Goal: Task Accomplishment & Management: Contribute content

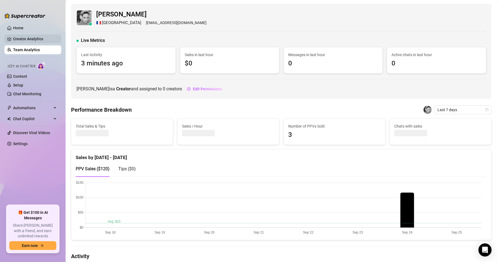
click at [33, 38] on link "Creator Analytics" at bounding box center [35, 38] width 44 height 9
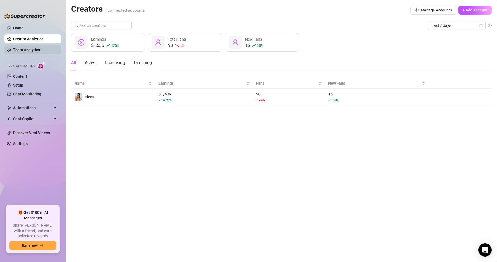
click at [27, 50] on link "Team Analytics" at bounding box center [26, 50] width 27 height 4
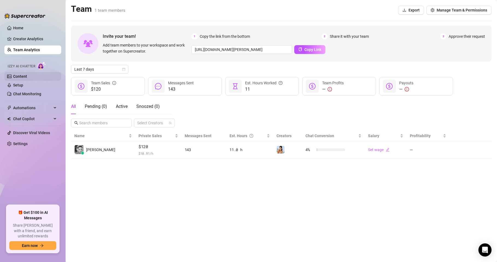
click at [23, 75] on link "Content" at bounding box center [20, 76] width 14 height 4
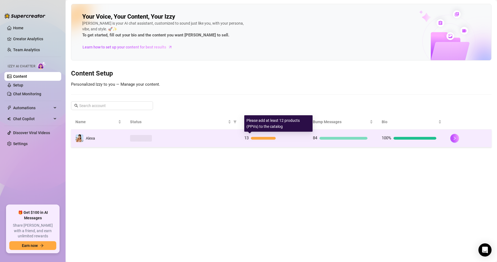
click at [265, 137] on div at bounding box center [263, 138] width 25 height 3
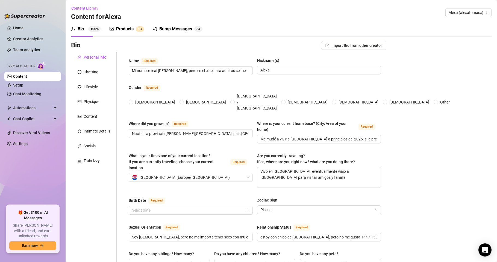
radio input "true"
type input "[DATE]"
click at [128, 30] on div "Products" at bounding box center [124, 29] width 17 height 7
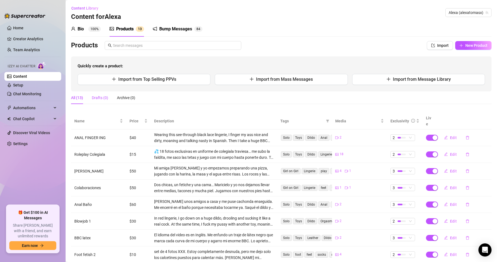
click at [101, 98] on div "Drafts (0)" at bounding box center [100, 98] width 16 height 6
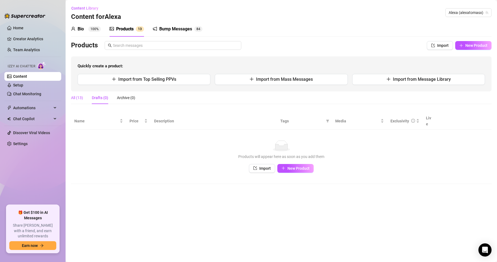
click at [80, 99] on div "All (13)" at bounding box center [77, 98] width 12 height 6
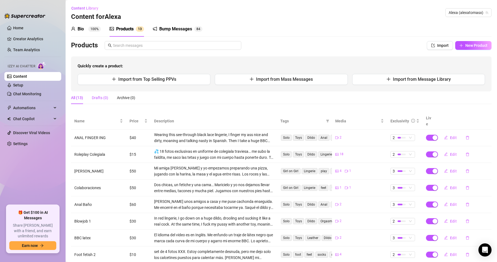
click at [97, 96] on div "Drafts (0)" at bounding box center [100, 98] width 16 height 6
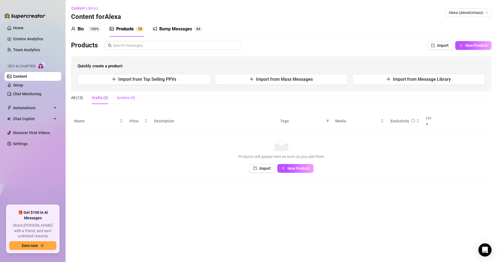
click at [124, 97] on div "Archive (0)" at bounding box center [126, 98] width 18 height 6
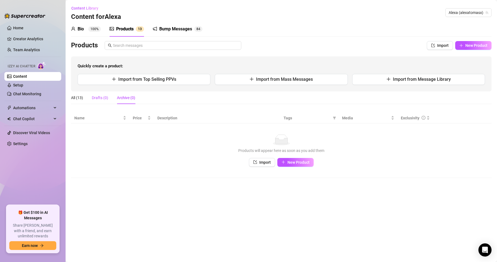
click at [98, 99] on div "Drafts (0)" at bounding box center [100, 98] width 16 height 6
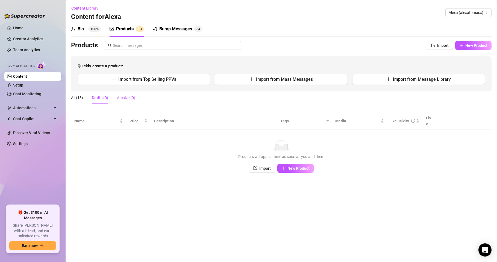
click at [122, 98] on div "Archive (0)" at bounding box center [126, 98] width 18 height 6
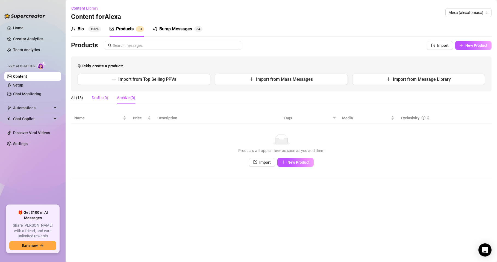
click at [99, 98] on div "Drafts (0)" at bounding box center [100, 98] width 16 height 6
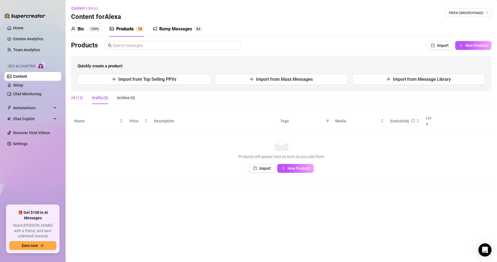
click at [77, 98] on div "All (13)" at bounding box center [77, 98] width 12 height 6
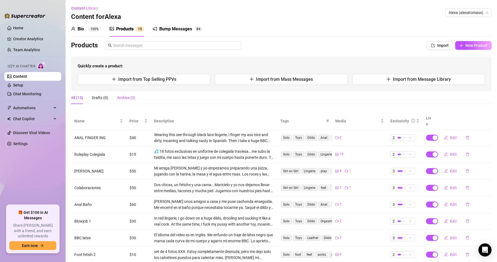
click at [124, 97] on div "Archive (0)" at bounding box center [126, 98] width 18 height 6
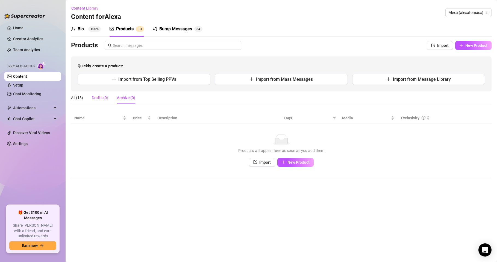
click at [92, 99] on div "Drafts (0)" at bounding box center [100, 98] width 16 height 6
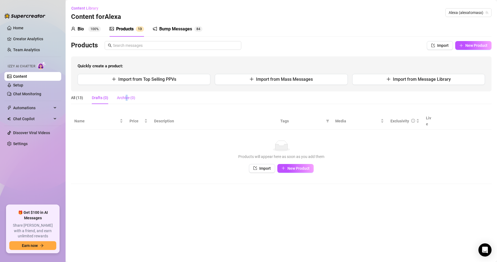
click at [127, 97] on div "Archive (0)" at bounding box center [126, 98] width 18 height 6
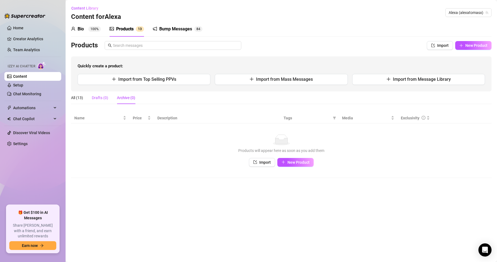
click at [98, 100] on div "Drafts (0)" at bounding box center [100, 98] width 16 height 6
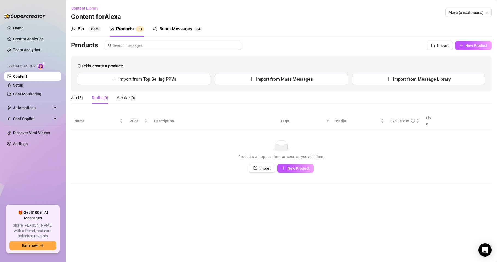
click at [116, 101] on div "All (13) Drafts (0) Archive (0)" at bounding box center [103, 97] width 64 height 13
click at [128, 97] on div "Archive (0)" at bounding box center [126, 98] width 18 height 6
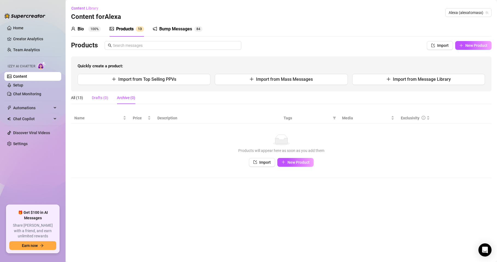
click at [101, 97] on div "Drafts (0)" at bounding box center [100, 98] width 16 height 6
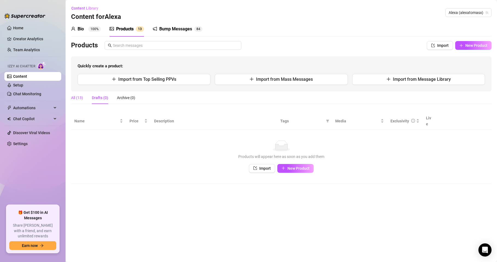
click at [78, 96] on div "All (13)" at bounding box center [77, 98] width 12 height 6
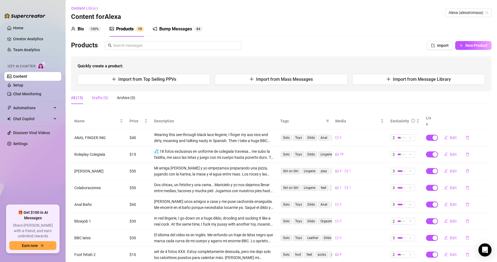
drag, startPoint x: 105, startPoint y: 99, endPoint x: 101, endPoint y: 100, distance: 3.9
click at [103, 100] on div "Drafts (0)" at bounding box center [100, 98] width 16 height 6
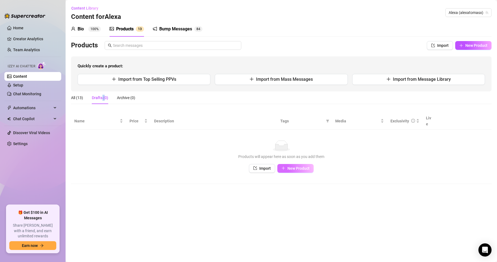
click at [289, 168] on span "New Product" at bounding box center [299, 168] width 22 height 4
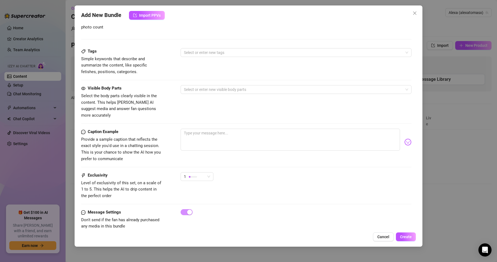
scroll to position [182, 0]
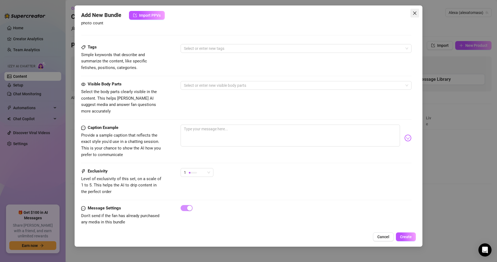
click at [415, 15] on icon "close" at bounding box center [415, 13] width 4 height 4
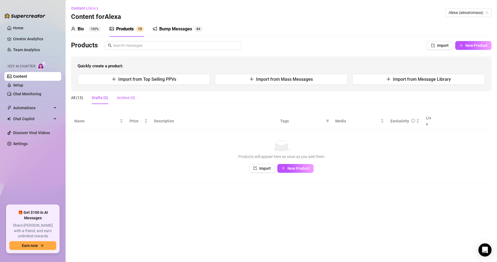
click at [126, 99] on div "Archive (0)" at bounding box center [126, 98] width 18 height 6
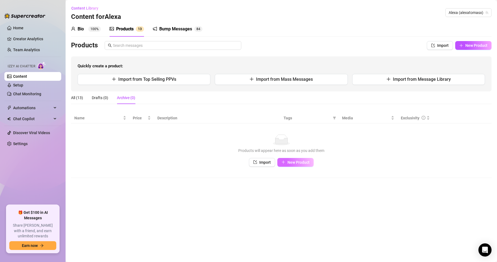
click at [297, 160] on span "New Product" at bounding box center [299, 162] width 22 height 4
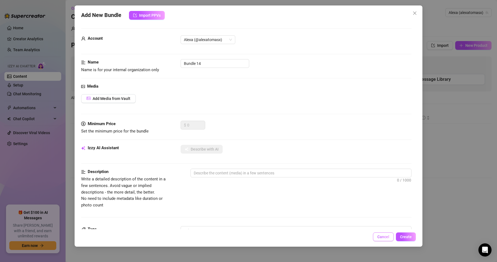
click at [384, 237] on span "Cancel" at bounding box center [383, 236] width 12 height 4
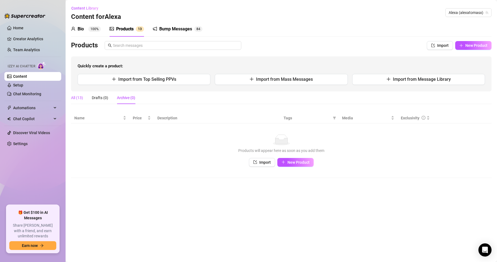
click at [77, 98] on div "All (13)" at bounding box center [77, 98] width 12 height 6
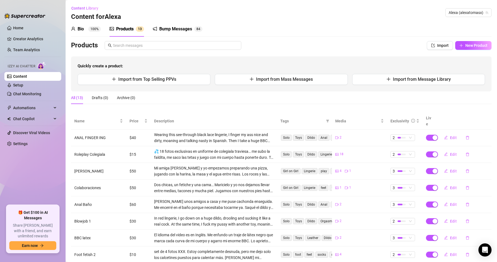
click at [423, 118] on th "Live" at bounding box center [430, 121] width 14 height 17
click at [466, 45] on span "New Product" at bounding box center [477, 45] width 22 height 4
type textarea "Type your message here..."
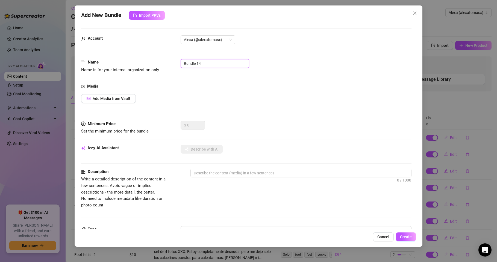
drag, startPoint x: 204, startPoint y: 64, endPoint x: 178, endPoint y: 65, distance: 26.8
click at [178, 65] on div "Name Name is for your internal organization only Bundle 14" at bounding box center [246, 66] width 330 height 14
click at [184, 63] on input "Albun Sweet Angel" at bounding box center [215, 63] width 69 height 9
type input "2 Albun Sweet Angel"
click at [200, 92] on div "Media Add Media from Vault" at bounding box center [246, 101] width 330 height 37
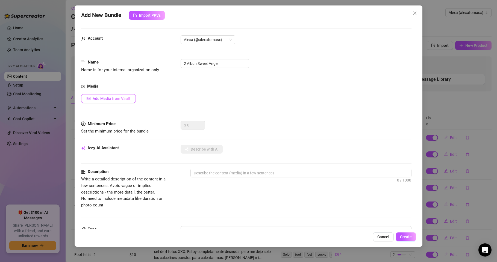
click at [117, 99] on span "Add Media from Vault" at bounding box center [112, 98] width 38 height 4
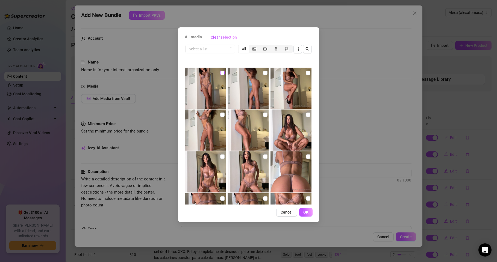
click at [223, 74] on input "checkbox" at bounding box center [222, 73] width 4 height 4
checkbox input "true"
click at [286, 79] on img at bounding box center [291, 88] width 41 height 41
checkbox input "true"
click at [264, 75] on label at bounding box center [265, 73] width 4 height 6
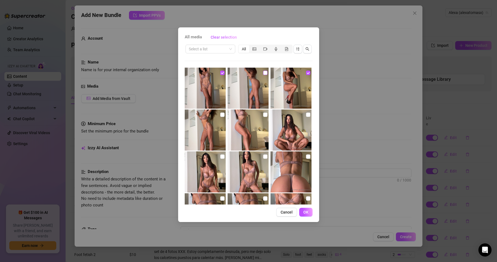
click at [264, 75] on input "checkbox" at bounding box center [265, 73] width 4 height 4
checkbox input "true"
click at [221, 123] on img at bounding box center [205, 129] width 41 height 41
checkbox input "true"
click at [261, 128] on img at bounding box center [248, 129] width 41 height 41
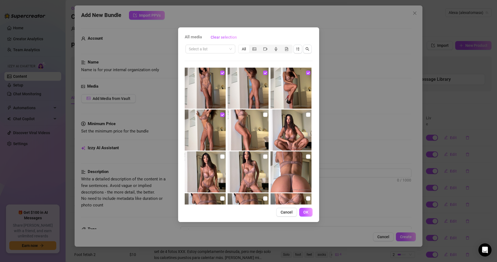
checkbox input "true"
click at [294, 124] on img at bounding box center [291, 129] width 41 height 41
checkbox input "true"
click at [201, 170] on img at bounding box center [205, 171] width 41 height 41
checkbox input "true"
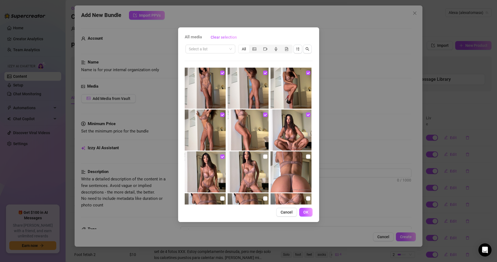
click at [240, 170] on img at bounding box center [248, 171] width 41 height 41
checkbox input "true"
click at [301, 169] on img at bounding box center [291, 171] width 41 height 41
checkbox input "true"
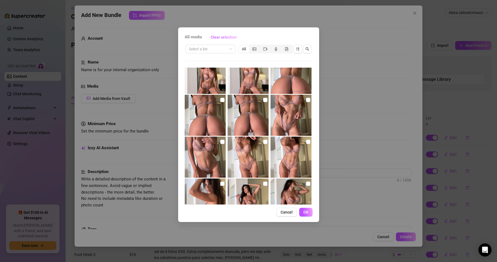
click at [200, 117] on img at bounding box center [205, 115] width 41 height 41
checkbox input "true"
click at [238, 118] on img at bounding box center [248, 115] width 41 height 41
checkbox input "true"
click at [297, 116] on img at bounding box center [291, 115] width 41 height 41
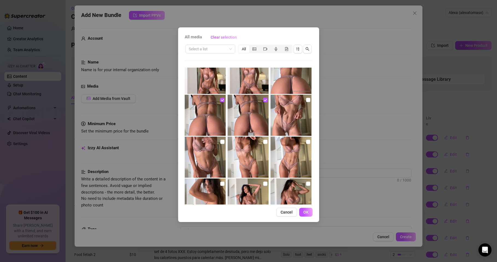
checkbox input "true"
click at [212, 158] on img at bounding box center [205, 156] width 41 height 41
checkbox input "true"
click at [247, 159] on img at bounding box center [248, 156] width 41 height 41
checkbox input "true"
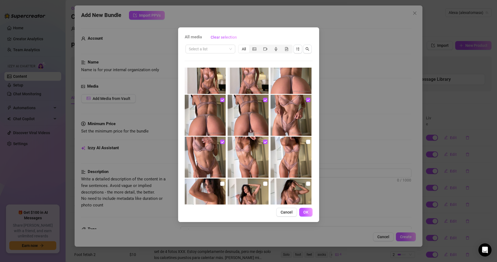
click at [287, 156] on img at bounding box center [291, 156] width 41 height 41
checkbox input "true"
click at [287, 210] on span "Cancel" at bounding box center [287, 212] width 12 height 4
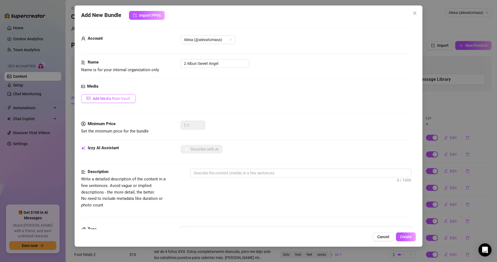
click at [103, 98] on span "Add Media from Vault" at bounding box center [112, 98] width 38 height 4
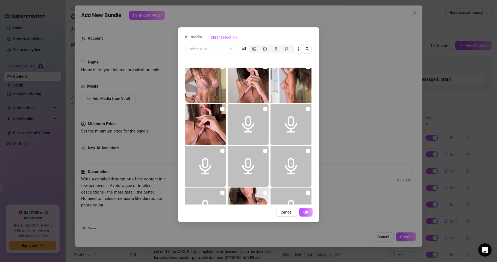
scroll to position [426, 0]
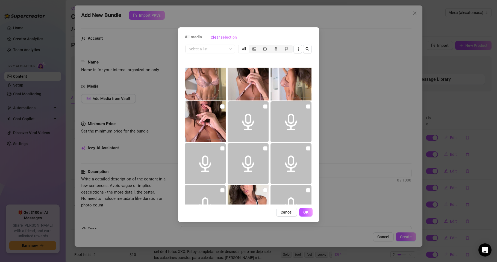
click at [207, 116] on img at bounding box center [205, 121] width 41 height 41
checkbox input "true"
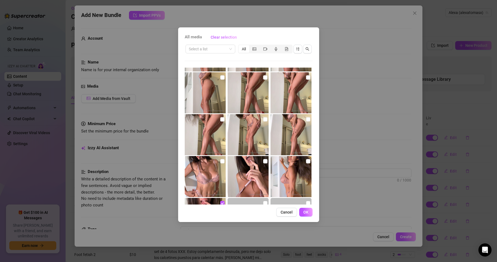
scroll to position [328, 0]
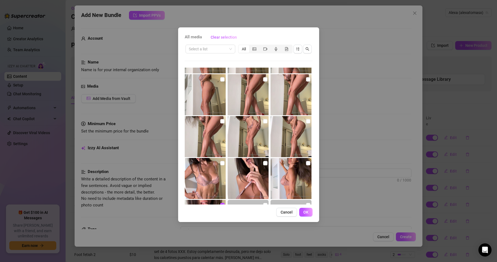
click at [291, 180] on img at bounding box center [291, 178] width 41 height 41
checkbox input "true"
click at [262, 176] on img at bounding box center [248, 178] width 41 height 41
checkbox input "true"
click at [199, 181] on img at bounding box center [205, 178] width 41 height 41
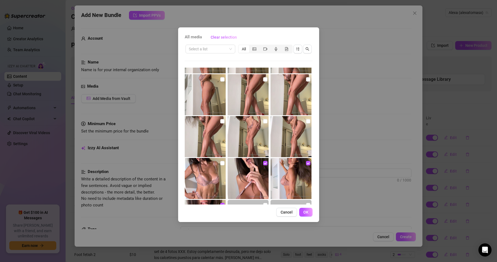
checkbox input "true"
click at [285, 136] on img at bounding box center [291, 136] width 41 height 41
checkbox input "true"
drag, startPoint x: 244, startPoint y: 139, endPoint x: 236, endPoint y: 138, distance: 8.5
click at [244, 139] on img at bounding box center [248, 136] width 41 height 41
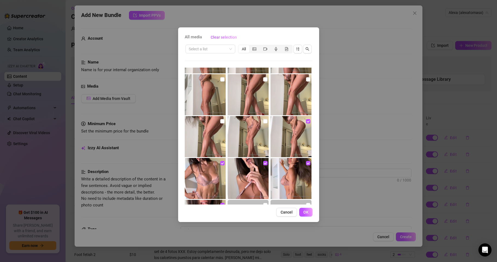
checkbox input "true"
click at [211, 137] on img at bounding box center [205, 136] width 41 height 41
checkbox input "true"
click at [278, 99] on img at bounding box center [291, 94] width 41 height 41
checkbox input "true"
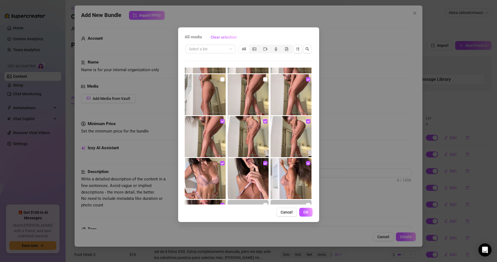
click at [248, 105] on img at bounding box center [248, 94] width 41 height 41
checkbox input "true"
click at [189, 98] on img at bounding box center [205, 94] width 41 height 41
checkbox input "true"
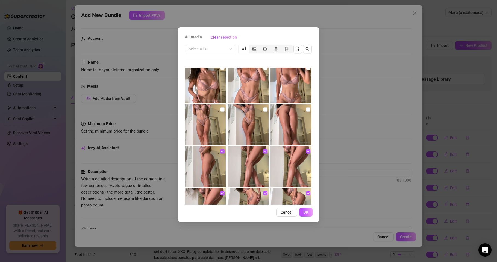
scroll to position [230, 0]
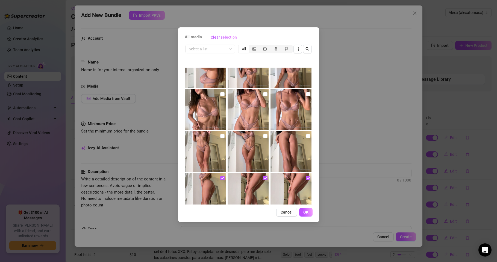
click at [291, 145] on img at bounding box center [291, 151] width 41 height 41
checkbox input "true"
click at [258, 145] on img at bounding box center [248, 151] width 41 height 41
checkbox input "true"
click at [215, 146] on img at bounding box center [205, 151] width 41 height 41
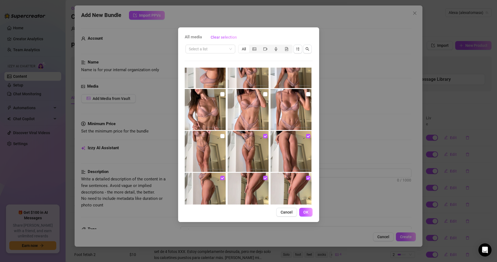
checkbox input "true"
drag, startPoint x: 277, startPoint y: 107, endPoint x: 264, endPoint y: 109, distance: 12.7
click at [277, 107] on img at bounding box center [291, 109] width 41 height 41
checkbox input "true"
click at [254, 109] on img at bounding box center [248, 109] width 41 height 41
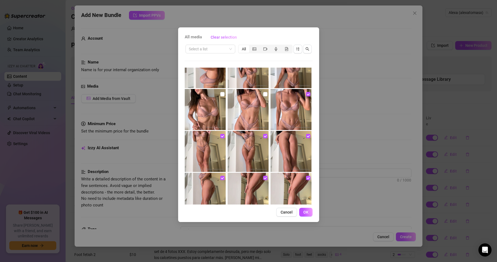
checkbox input "true"
click at [206, 103] on img at bounding box center [205, 109] width 41 height 41
checkbox input "true"
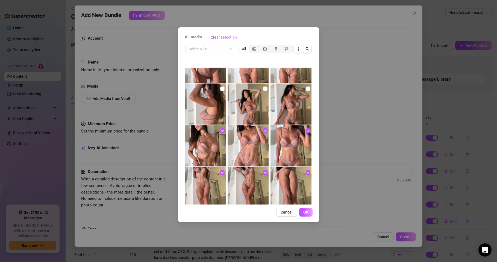
scroll to position [164, 0]
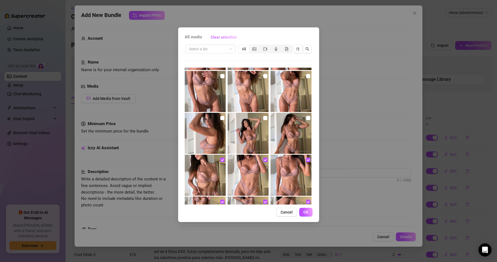
click at [282, 133] on img at bounding box center [291, 133] width 41 height 41
checkbox input "true"
click at [250, 131] on img at bounding box center [248, 133] width 41 height 41
checkbox input "true"
click at [206, 125] on img at bounding box center [205, 133] width 41 height 41
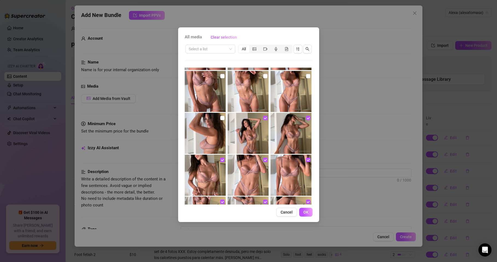
checkbox input "true"
drag, startPoint x: 276, startPoint y: 93, endPoint x: 251, endPoint y: 95, distance: 25.2
click at [276, 93] on img at bounding box center [291, 91] width 41 height 41
checkbox input "true"
click at [249, 95] on img at bounding box center [248, 91] width 41 height 41
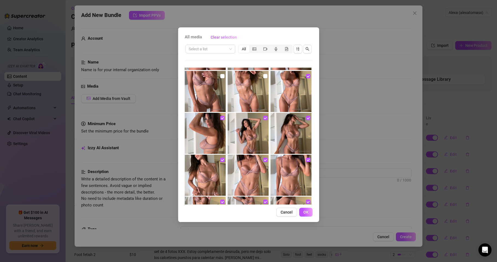
checkbox input "true"
click at [207, 90] on img at bounding box center [205, 91] width 41 height 41
checkbox input "true"
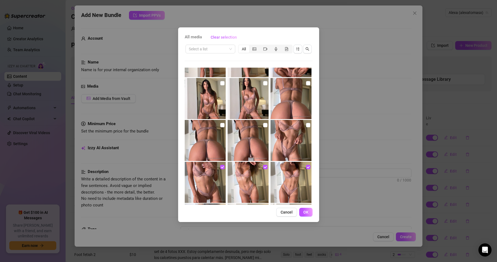
scroll to position [66, 0]
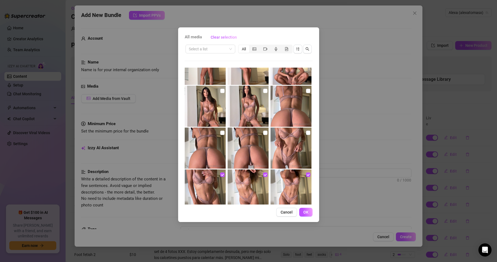
click at [279, 145] on img at bounding box center [291, 147] width 41 height 41
checkbox input "true"
click at [254, 141] on img at bounding box center [248, 147] width 41 height 41
checkbox input "true"
click at [200, 138] on img at bounding box center [205, 147] width 41 height 41
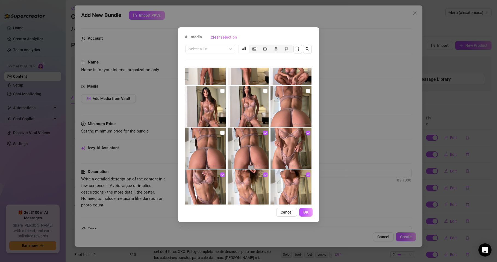
checkbox input "true"
drag, startPoint x: 278, startPoint y: 107, endPoint x: 252, endPoint y: 109, distance: 26.1
click at [278, 107] on img at bounding box center [291, 106] width 41 height 41
checkbox input "true"
click at [248, 110] on img at bounding box center [248, 106] width 41 height 41
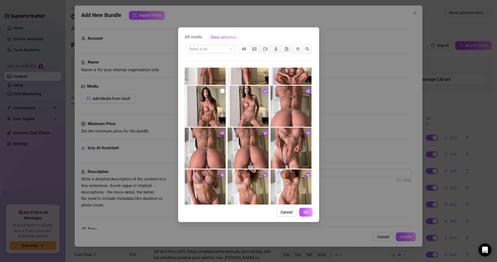
click at [228, 109] on img at bounding box center [248, 106] width 41 height 41
click at [238, 105] on img at bounding box center [248, 106] width 41 height 41
checkbox input "true"
click at [208, 109] on img at bounding box center [205, 106] width 41 height 41
checkbox input "true"
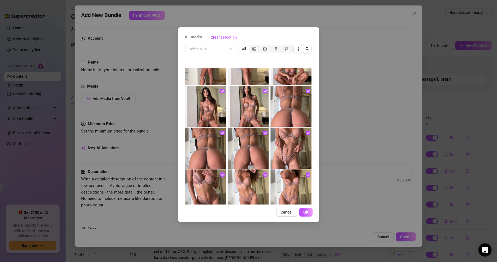
scroll to position [0, 0]
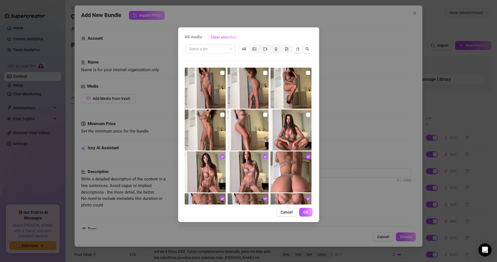
click at [289, 138] on img at bounding box center [291, 129] width 41 height 41
checkbox input "true"
click at [244, 130] on img at bounding box center [248, 129] width 41 height 41
checkbox input "true"
click at [200, 127] on img at bounding box center [205, 129] width 41 height 41
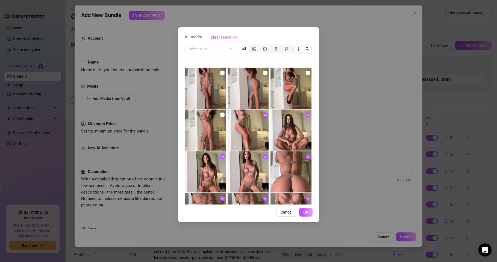
checkbox input "true"
click at [285, 81] on img at bounding box center [291, 88] width 41 height 41
checkbox input "true"
click at [250, 82] on img at bounding box center [248, 88] width 41 height 41
checkbox input "true"
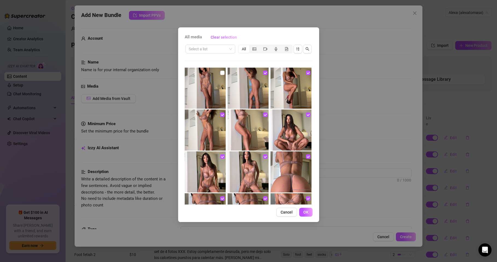
click at [200, 86] on img at bounding box center [205, 88] width 41 height 41
checkbox input "true"
click at [303, 209] on button "OK" at bounding box center [305, 211] width 13 height 9
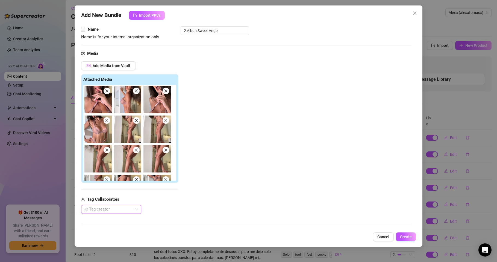
scroll to position [66, 0]
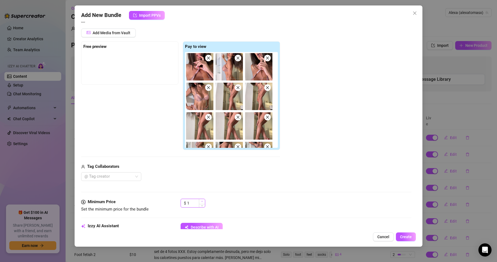
click at [201, 202] on icon "up" at bounding box center [202, 201] width 2 height 2
type input "15"
click at [219, 201] on div "$ 15" at bounding box center [296, 205] width 231 height 14
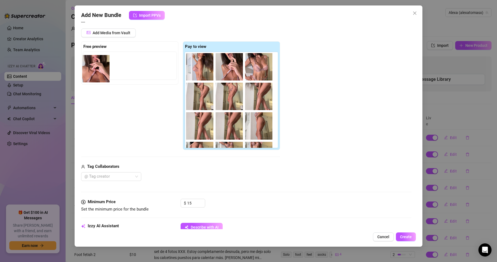
drag, startPoint x: 195, startPoint y: 66, endPoint x: 90, endPoint y: 69, distance: 104.7
click at [90, 69] on div "Free preview Pay to view" at bounding box center [180, 95] width 199 height 109
drag, startPoint x: 200, startPoint y: 67, endPoint x: 99, endPoint y: 67, distance: 100.0
click at [99, 67] on div "Free preview Pay to view" at bounding box center [180, 95] width 199 height 109
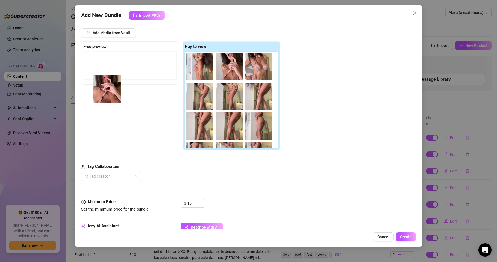
drag, startPoint x: 197, startPoint y: 67, endPoint x: 103, endPoint y: 89, distance: 97.1
click at [103, 89] on div "Free preview Pay to view" at bounding box center [180, 95] width 199 height 109
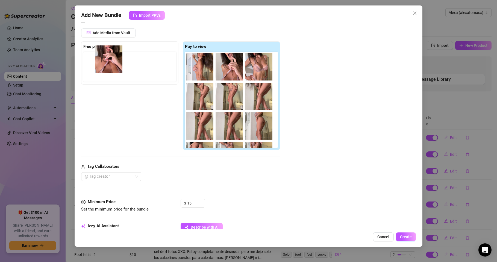
drag, startPoint x: 199, startPoint y: 70, endPoint x: 106, endPoint y: 62, distance: 93.3
click at [106, 62] on div "Free preview Pay to view" at bounding box center [180, 95] width 199 height 109
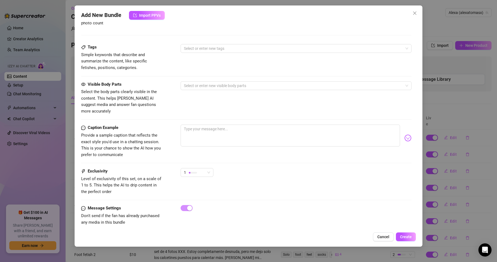
scroll to position [326, 0]
click at [197, 124] on textarea at bounding box center [290, 135] width 219 height 22
paste textarea "🔥 34 brand new photos 🔥 Fresh, just for you… lace lingerie, killer heels and my…"
type textarea "🔥 34 brand new photos 🔥 Fresh, just for you… lace lingerie, killer heels and my…"
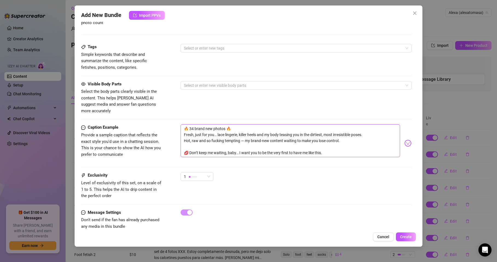
scroll to position [0, 0]
drag, startPoint x: 213, startPoint y: 122, endPoint x: 206, endPoint y: 122, distance: 7.1
click at [206, 124] on textarea "🔥 34 brand new photos 🔥 Fresh, just for you… lace lingerie, killer heels and my…" at bounding box center [290, 140] width 219 height 33
type textarea "🔥 34 brand N photos 🔥 Fresh, just for you… lace lingerie, killer heels and my b…"
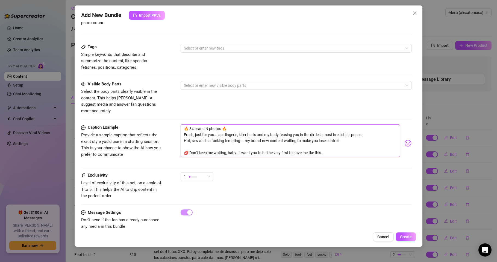
type textarea "🔥 34 brand NE photos 🔥 Fresh, just for you… lace lingerie, killer heels and my …"
type textarea "🔥 34 brand NEW photos 🔥 Fresh, just for you… lace lingerie, killer heels and my…"
drag, startPoint x: 326, startPoint y: 146, endPoint x: 175, endPoint y: 123, distance: 152.0
click at [175, 124] on div "Caption Example Provide a sample caption that reflects the exact style you'd us…" at bounding box center [246, 143] width 330 height 38
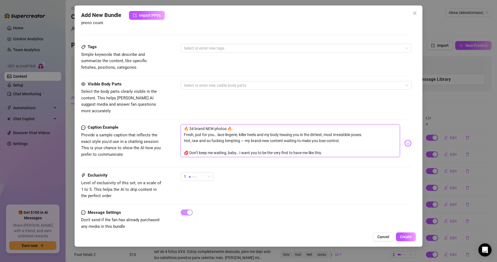
type textarea "🔥 34 brand NEW photos 🔥 Fresh, just for you… lace lingerie, killer heels and my…"
click at [202, 102] on div "Visible Body Parts Select the body parts clearly visible in the content. This h…" at bounding box center [246, 97] width 330 height 33
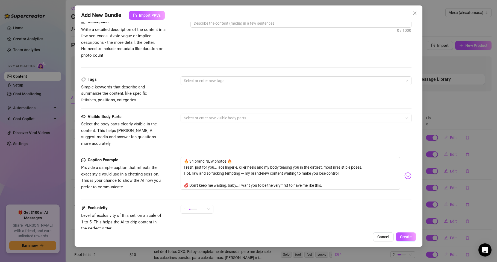
scroll to position [293, 0]
drag, startPoint x: 328, startPoint y: 179, endPoint x: 180, endPoint y: 155, distance: 150.1
click at [180, 157] on div "Caption Example Provide a sample caption that reflects the exact style you'd us…" at bounding box center [246, 176] width 330 height 38
type textarea "Type your message here..."
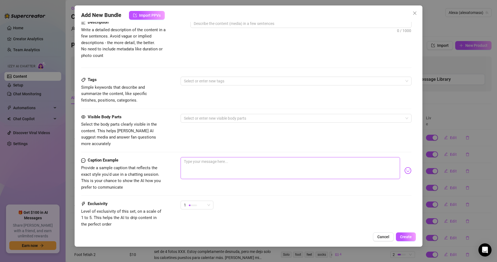
paste textarea "🔥 34 fotos totalmente nuevas 🔥 Recién hechas para ti… encaje, tacones de vértig…"
type textarea "🔥 34 fotos totalmente nuevas 🔥 Recién hechas para ti… encaje, tacones de vértig…"
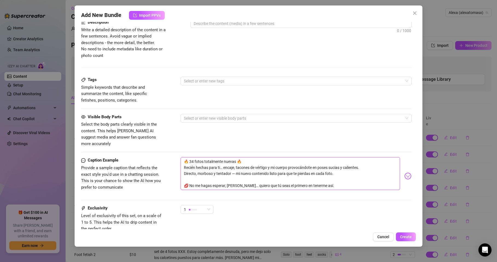
scroll to position [0, 0]
drag, startPoint x: 204, startPoint y: 155, endPoint x: 221, endPoint y: 155, distance: 16.7
click at [221, 157] on textarea "🔥 34 fotos totalmente nuevas 🔥 Recién hechas para ti… encaje, tacones de vértig…" at bounding box center [290, 173] width 219 height 33
click at [237, 166] on textarea "🔥 34 fotos totalmente nuevas 🔥 Recién hechas para ti… encaje, tacones de vértig…" at bounding box center [290, 173] width 219 height 33
type textarea "🔥 34 fotos totalmente nuevas 🔥 Recién hechas para ti… encaje, tacones de vértig…"
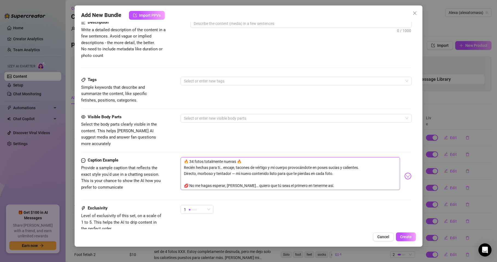
type textarea "🔥 34 fotos totalmente nuevas 🔥 Recién hechas para ti… encaje, tacones de vértig…"
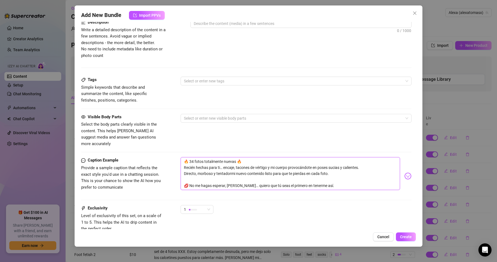
type textarea "🔥 34 fotos totalmente nuevas 🔥 Recién hechas para ti… encaje, tacones de vértig…"
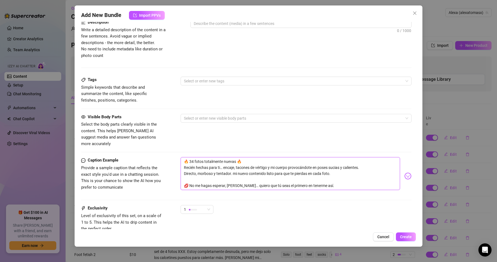
type textarea "🔥 34 fotos totalmente nuevas 🔥 Recién hechas para ti… encaje, tacones de vértig…"
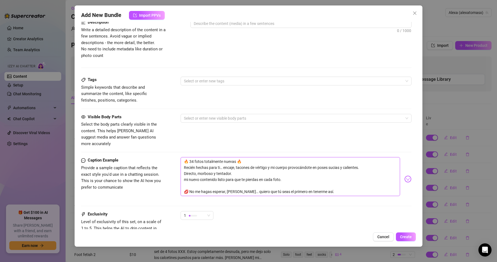
drag, startPoint x: 181, startPoint y: 174, endPoint x: 270, endPoint y: 177, distance: 88.6
click at [270, 177] on textarea "🔥 34 fotos totalmente nuevas 🔥 Recién hechas para ti… encaje, tacones de vértig…" at bounding box center [290, 176] width 219 height 39
type textarea "🔥 34 fotos totalmente nuevas 🔥 Recién hechas para ti… encaje, tacones de vértig…"
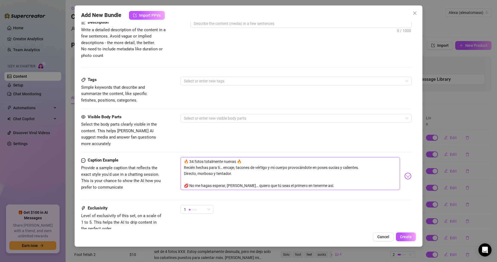
type textarea "🔥 34 fotos totalmente nuevas 🔥 Recién hechas para ti… encaje, tacones de vértig…"
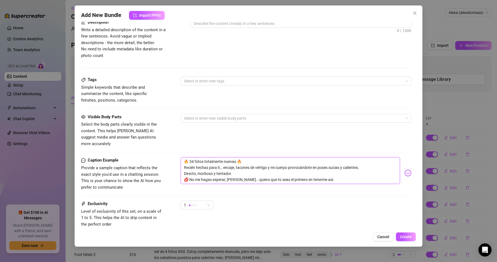
drag, startPoint x: 227, startPoint y: 173, endPoint x: 238, endPoint y: 172, distance: 10.8
click at [238, 172] on textarea "🔥 34 fotos totalmente nuevas 🔥 Recién hechas para ti… encaje, tacones de vértig…" at bounding box center [290, 170] width 219 height 27
type textarea "🔥 34 fotos totalmente nuevas 🔥 Recién hechas para ti… encaje, tacones de vértig…"
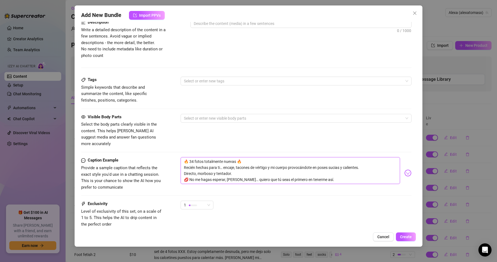
type textarea "🔥 34 fotos totalmente nuevas 🔥 Recién hechas para ti… encaje, tacones de vértig…"
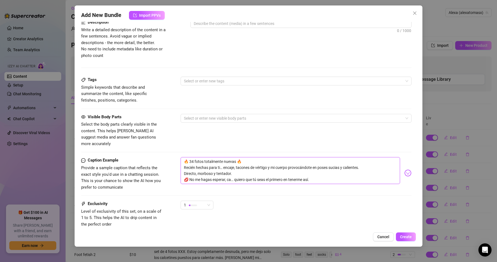
type textarea "🔥 34 fotos totalmente nuevas 🔥 Recién hechas para ti… encaje, tacones de vértig…"
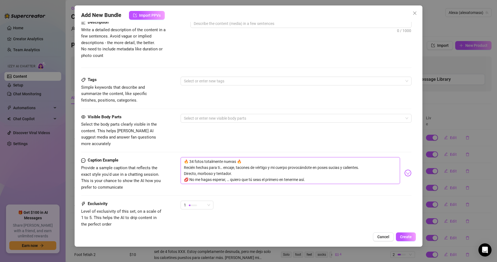
type textarea "🔥 34 fotos totalmente nuevas 🔥 Recién hechas para ti… encaje, tacones de vértig…"
drag, startPoint x: 191, startPoint y: 173, endPoint x: 226, endPoint y: 177, distance: 36.0
click at [226, 177] on textarea "🔥 34 fotos totalmente nuevas 🔥 Recién hechas para ti… encaje, tacones de vértig…" at bounding box center [290, 170] width 219 height 27
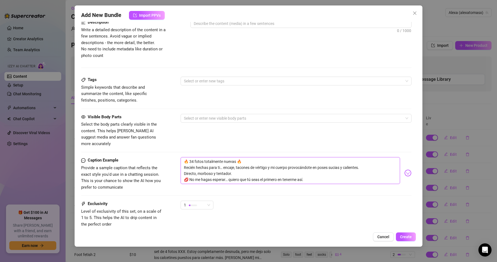
type textarea "🔥 34 fotos totalmente nuevas 🔥 Recién hechas para ti… encaje, tacones de vértig…"
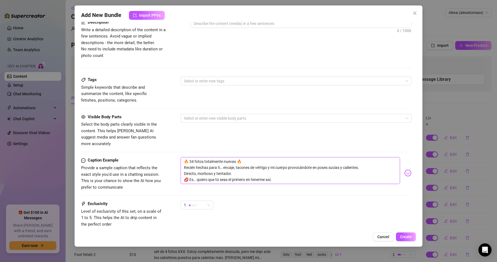
type textarea "🔥 34 fotos totalmente nuevas 🔥 Recién hechas para ti… encaje, tacones de vértig…"
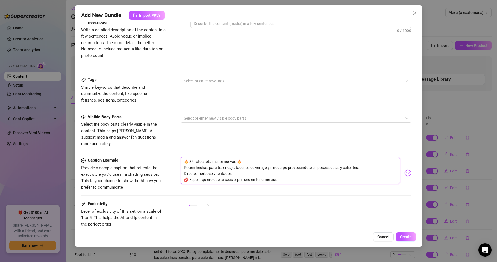
type textarea "🔥 34 fotos totalmente nuevas 🔥 Recién hechas para ti… encaje, tacones de vértig…"
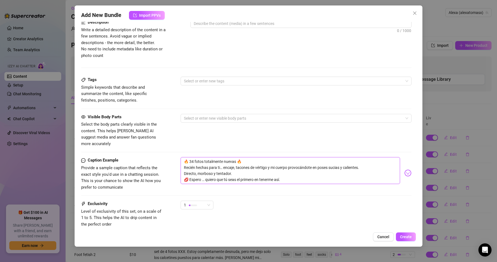
type textarea "🔥 34 fotos totalmente nuevas 🔥 Recién hechas para ti… encaje, tacones de vértig…"
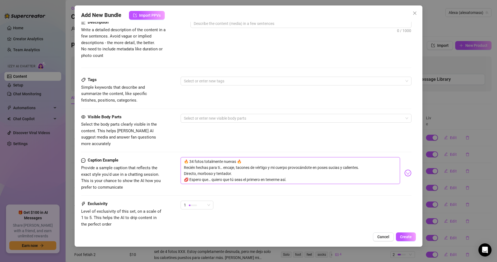
type textarea "🔥 34 fotos totalmente nuevas 🔥 Recién hechas para ti… encaje, tacones de vértig…"
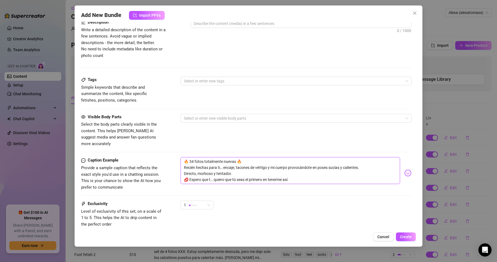
type textarea "🔥 34 fotos totalmente nuevas 🔥 Recién hechas para ti… encaje, tacones de vértig…"
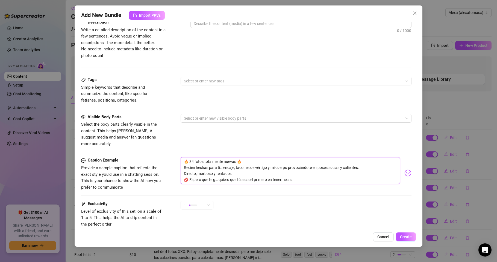
type textarea "🔥 34 fotos totalmente nuevas 🔥 Recién hechas para ti… encaje, tacones de vértig…"
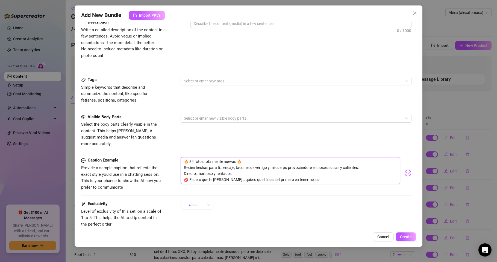
type textarea "🔥 34 fotos totalmente nuevas 🔥 Recién hechas para ti… encaje, tacones de vértig…"
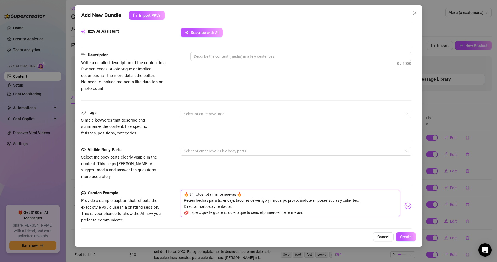
scroll to position [326, 0]
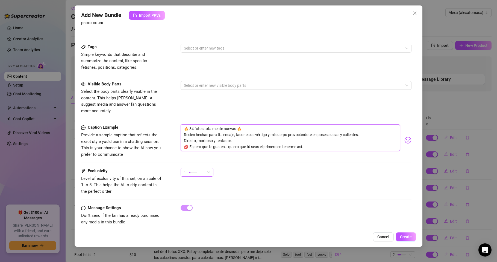
click at [201, 168] on div "1" at bounding box center [194, 172] width 21 height 8
type textarea "🔥 34 fotos totalmente nuevas 🔥 Recién hechas para ti… encaje, tacones de vértig…"
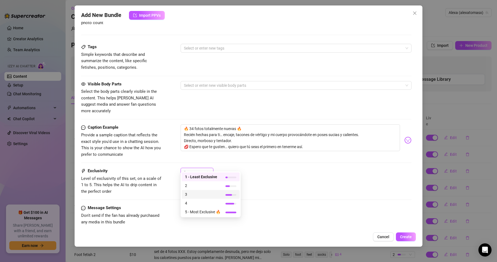
click at [195, 194] on span "3" at bounding box center [203, 194] width 36 height 6
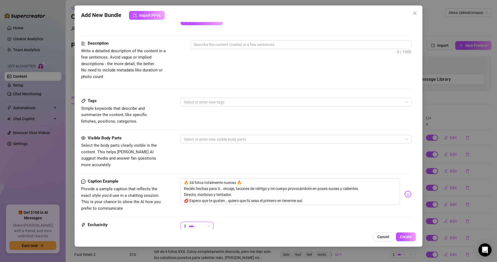
scroll to position [260, 0]
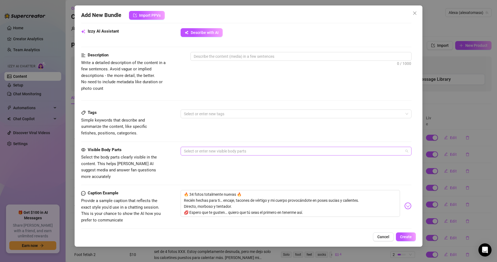
click at [206, 151] on div at bounding box center [293, 151] width 223 height 8
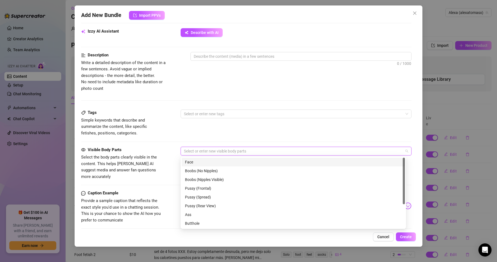
click at [194, 163] on div "Face" at bounding box center [293, 162] width 217 height 6
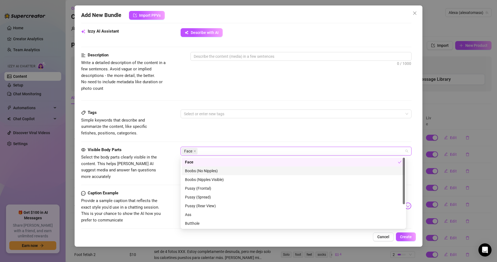
click at [204, 169] on div "Boobs (No Nipples)" at bounding box center [293, 171] width 217 height 6
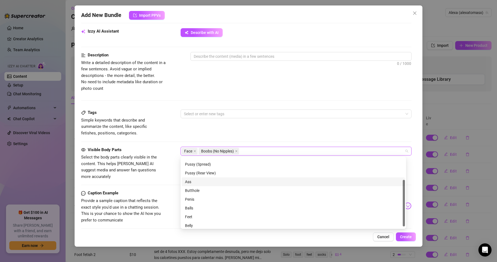
click at [190, 181] on div "Ass" at bounding box center [293, 181] width 217 height 6
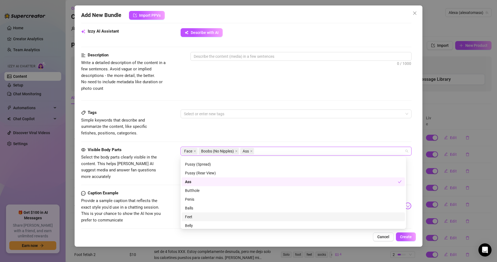
click at [187, 216] on div "Feet" at bounding box center [293, 216] width 217 height 6
click at [191, 223] on div "Belly" at bounding box center [293, 223] width 217 height 6
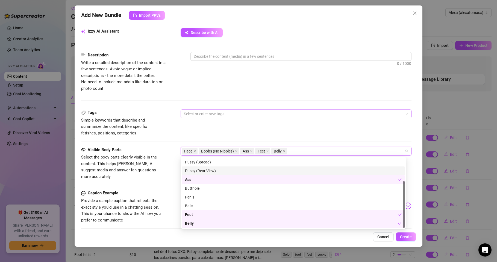
click at [218, 115] on div at bounding box center [293, 114] width 223 height 8
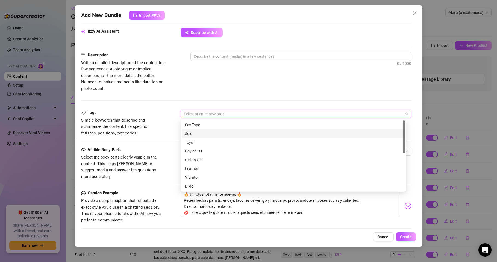
click at [188, 133] on div "Solo" at bounding box center [293, 133] width 217 height 6
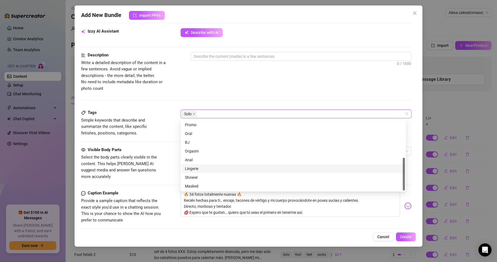
click at [195, 168] on div "Lingerie" at bounding box center [293, 168] width 217 height 6
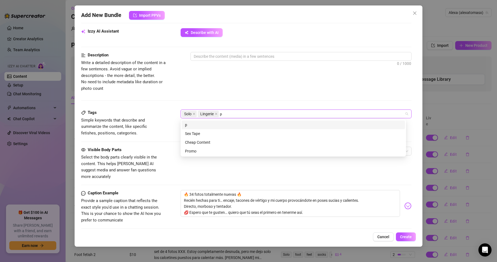
scroll to position [0, 0]
type input "photos"
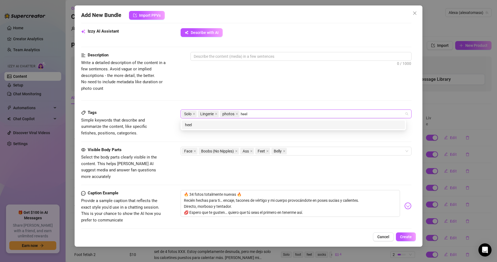
type input "heels"
type input "hight heels"
type input "foot fetich"
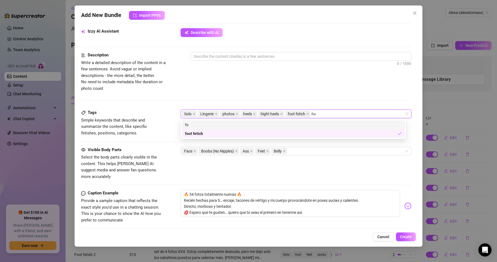
type input "foot"
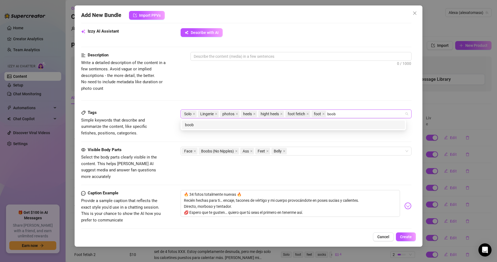
type input "boobs"
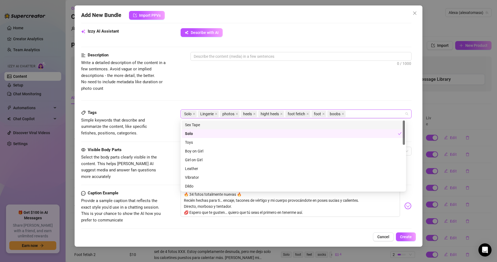
click at [155, 139] on div "Tags Simple keywords that describe and summarize the content, like specific fet…" at bounding box center [246, 127] width 330 height 37
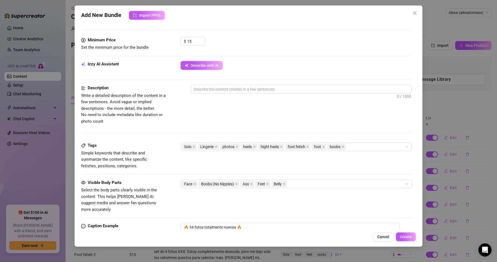
scroll to position [194, 0]
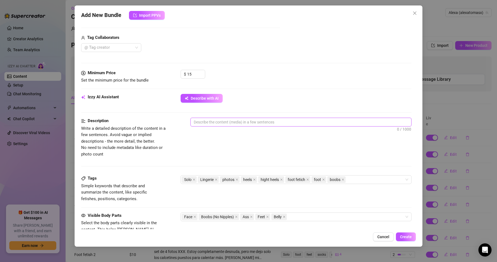
click at [217, 124] on textarea at bounding box center [301, 122] width 221 height 8
click at [219, 121] on textarea at bounding box center [301, 122] width 221 height 8
paste textarea "Pack exclusivo de 34 fotos 🔥 Lencería de encaje, tacones altísimos y mi cuerpo …"
type textarea "Pack exclusivo de 34 fotos 🔥 Lencería de encaje, tacones altísimos y mi cuerpo …"
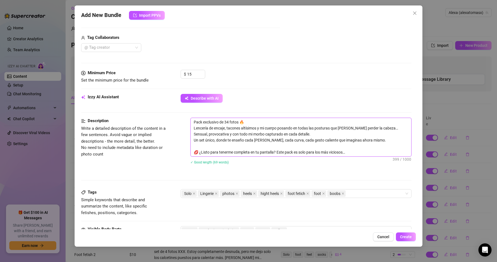
scroll to position [0, 0]
drag, startPoint x: 238, startPoint y: 121, endPoint x: 267, endPoint y: 119, distance: 28.5
click at [267, 119] on textarea "Pack exclusivo de 34 fotos 🔥 Lencería de encaje, tacones altísimos y mi cuerpo …" at bounding box center [301, 137] width 221 height 38
type textarea "Pack exclusivo de 34 fotos Lencería de encaje, tacones altísimos y mi cuerpo po…"
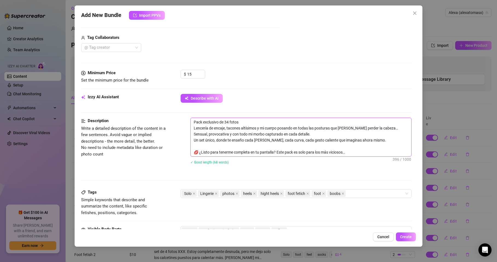
drag, startPoint x: 277, startPoint y: 151, endPoint x: 182, endPoint y: 149, distance: 95.4
click at [182, 149] on div "Description Write a detailed description of the content in a few sentences. Avo…" at bounding box center [246, 145] width 330 height 54
type textarea "Pack exclusivo de 34 fotos Lencería de encaje, tacones altísimos y mi cuerpo po…"
drag, startPoint x: 265, startPoint y: 150, endPoint x: 180, endPoint y: 158, distance: 85.7
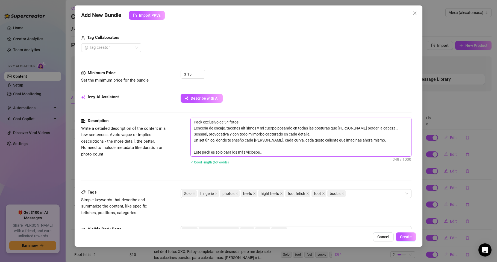
click at [180, 158] on div "Description Write a detailed description of the content in a few sentences. Avo…" at bounding box center [246, 145] width 330 height 54
type textarea "Pack exclusivo de 34 fotos Lencería de encaje, tacones altísimos y mi cuerpo po…"
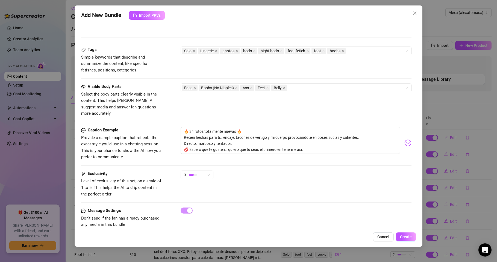
scroll to position [339, 0]
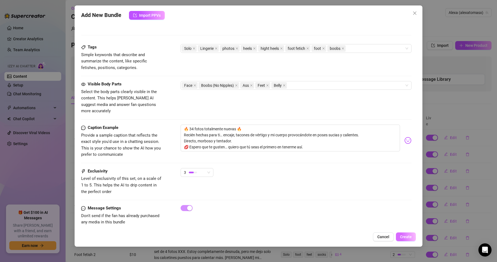
type textarea "Pack exclusivo de 34 fotos Lencería de encaje, tacones altísimos y mi cuerpo po…"
click at [403, 236] on span "Create" at bounding box center [406, 236] width 12 height 4
